Goal: Information Seeking & Learning: Learn about a topic

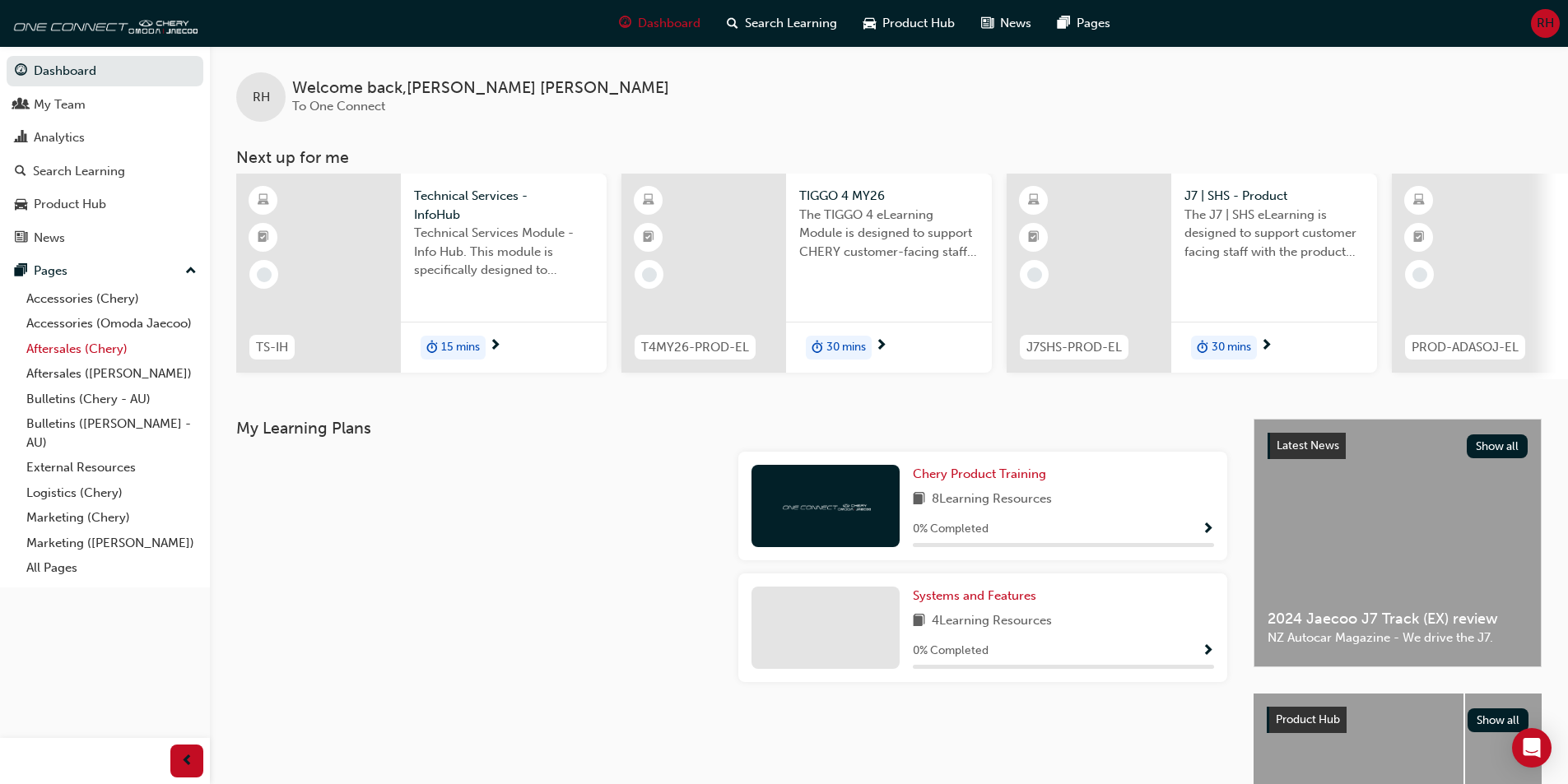
click at [83, 345] on link "Aftersales (Chery)" at bounding box center [111, 349] width 183 height 26
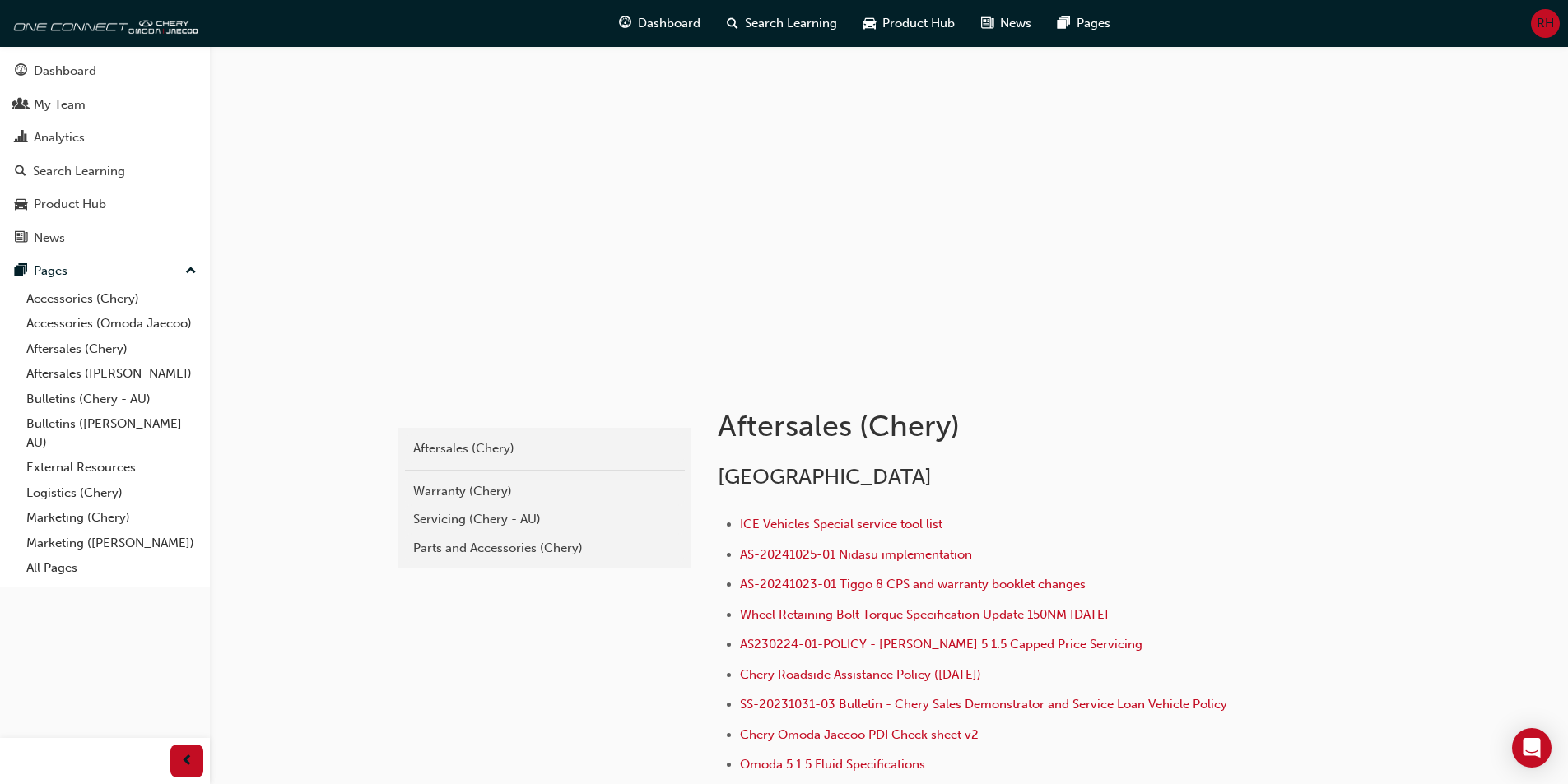
click at [467, 519] on div "Servicing (Chery - AU)" at bounding box center [545, 520] width 263 height 19
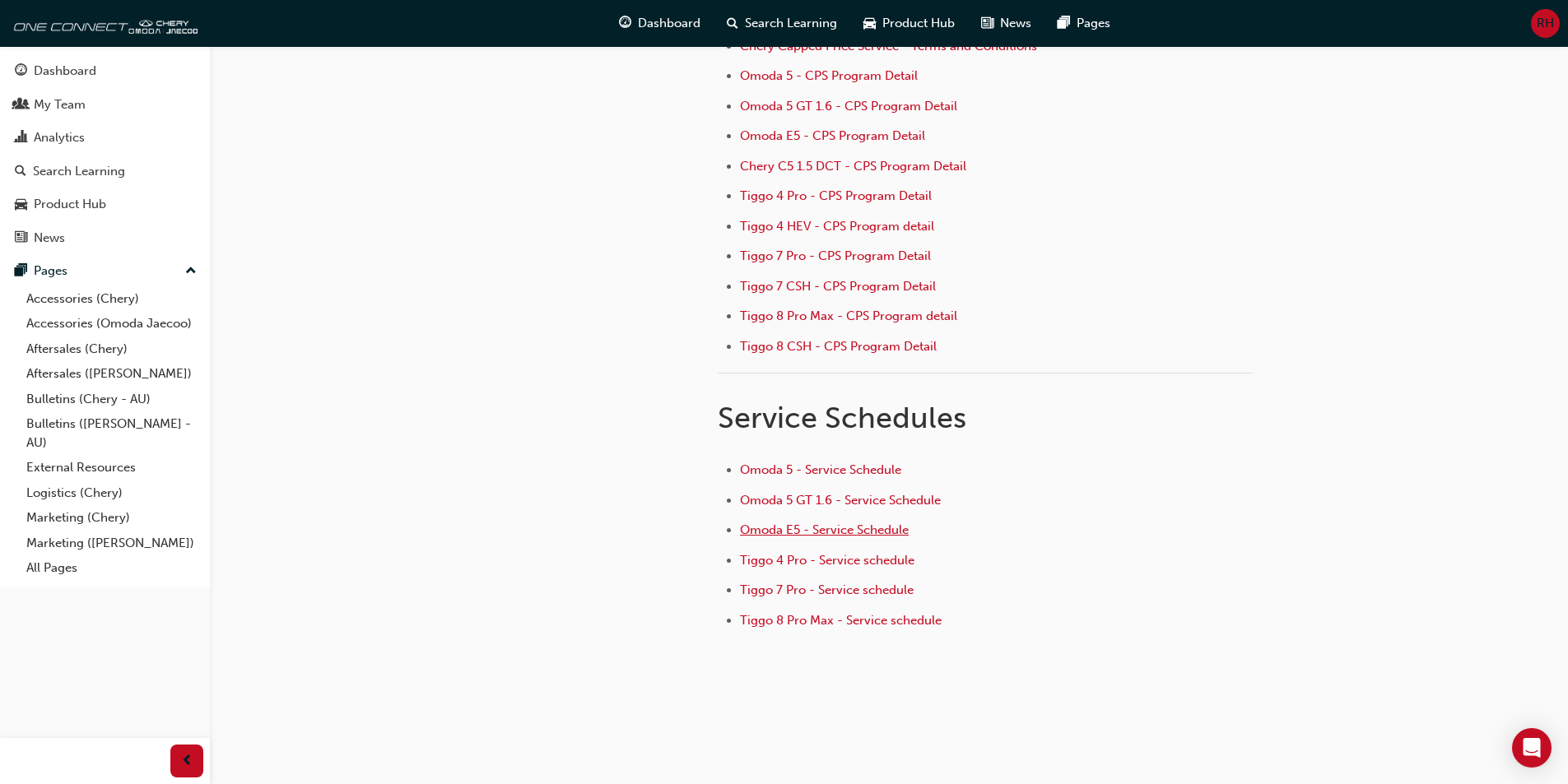
scroll to position [222, 0]
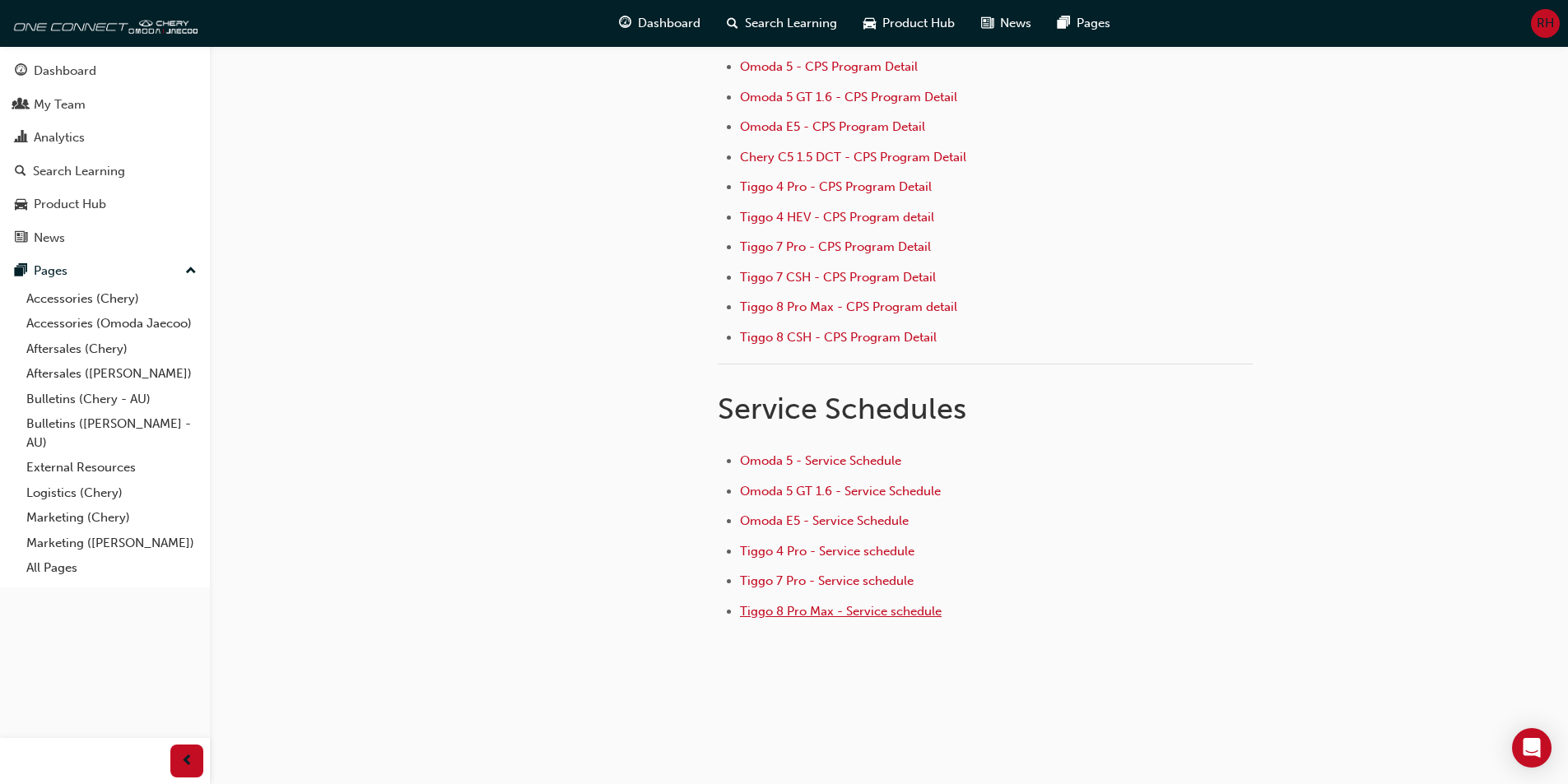
click at [829, 606] on span "Tiggo 8 Pro Max - Service schedule" at bounding box center [841, 611] width 202 height 14
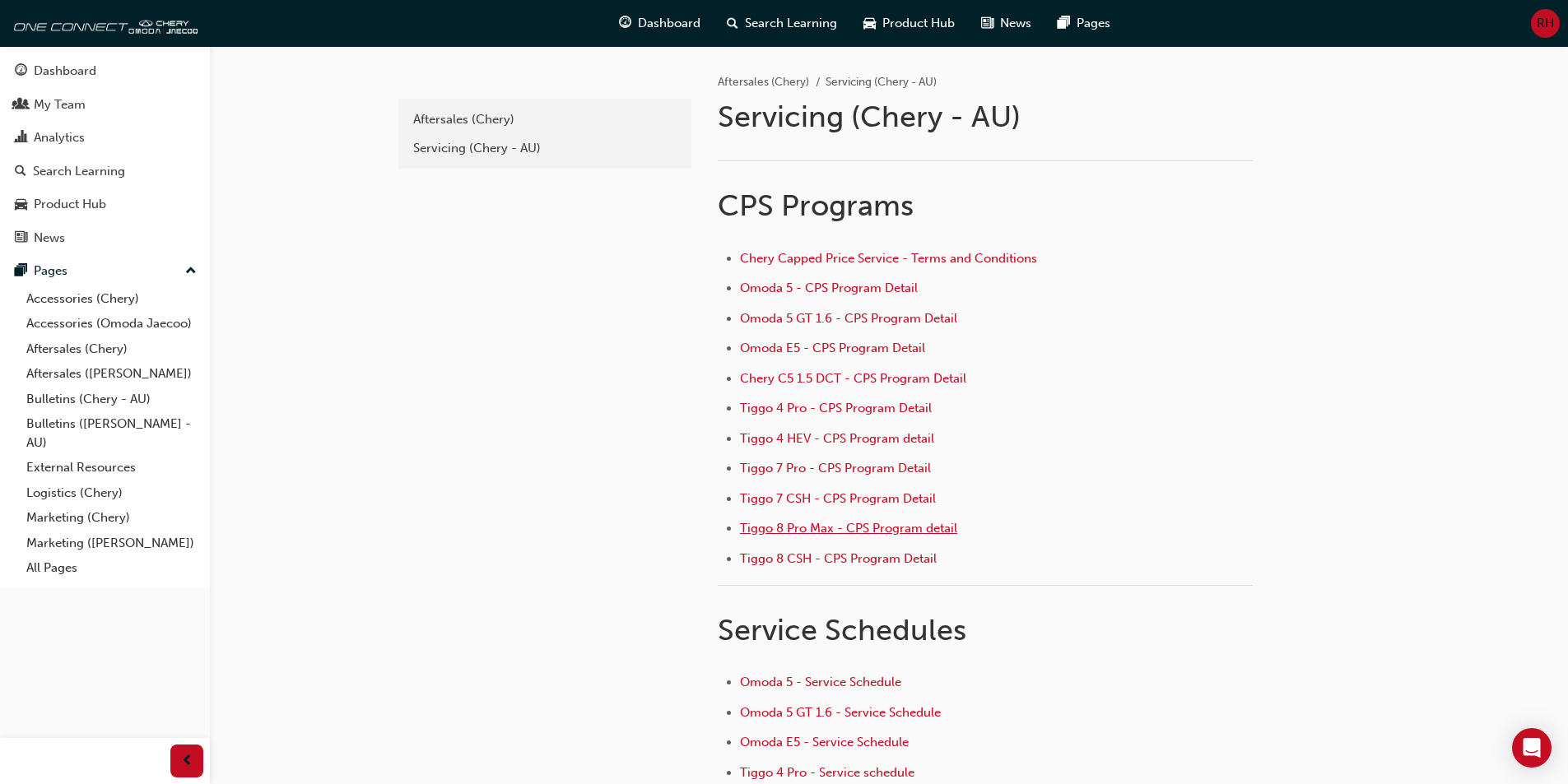
click at [807, 528] on span "Tiggo 8 Pro Max - CPS Program detail" at bounding box center [848, 528] width 217 height 14
